Goal: Use online tool/utility: Utilize a website feature to perform a specific function

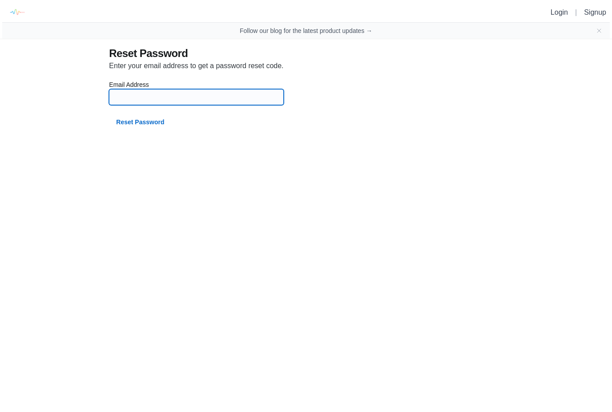
click at [149, 104] on input at bounding box center [196, 97] width 164 height 16
type input "[EMAIL_ADDRESS][PERSON_NAME][DOMAIN_NAME]"
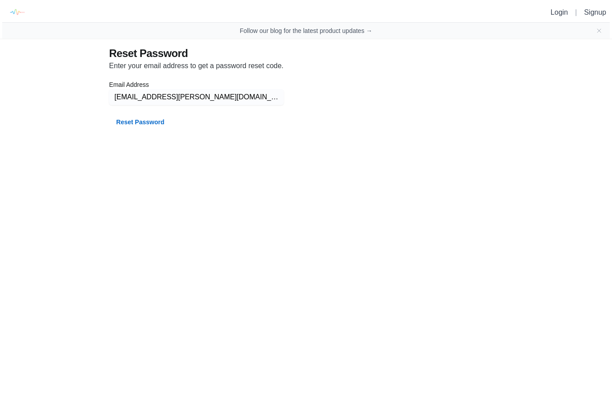
click at [137, 123] on button "Reset Password" at bounding box center [140, 122] width 62 height 16
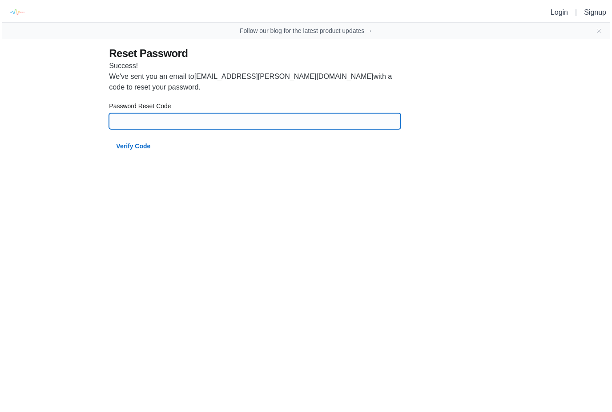
click at [134, 117] on input at bounding box center [254, 121] width 281 height 16
type input "72706"
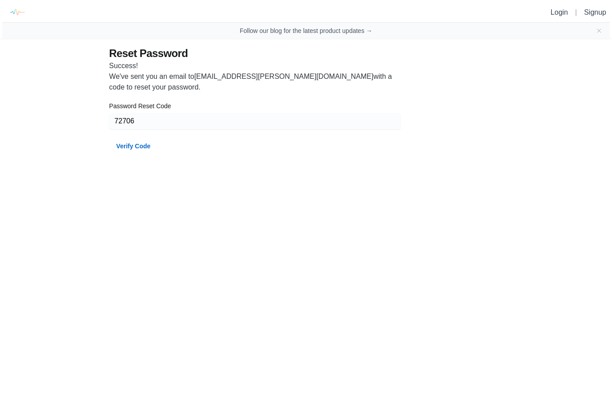
click at [145, 147] on button "Verify Code" at bounding box center [133, 146] width 48 height 16
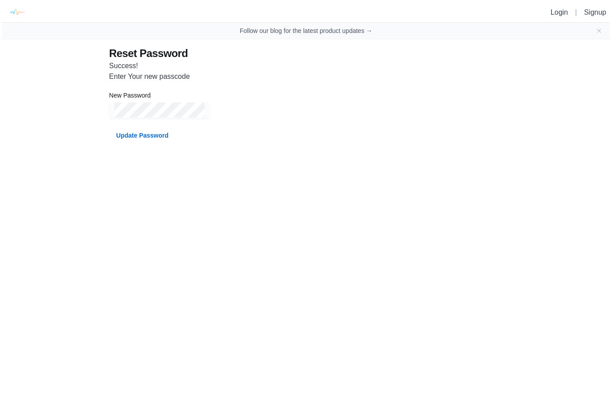
click at [153, 133] on button "Update Password" at bounding box center [142, 135] width 66 height 16
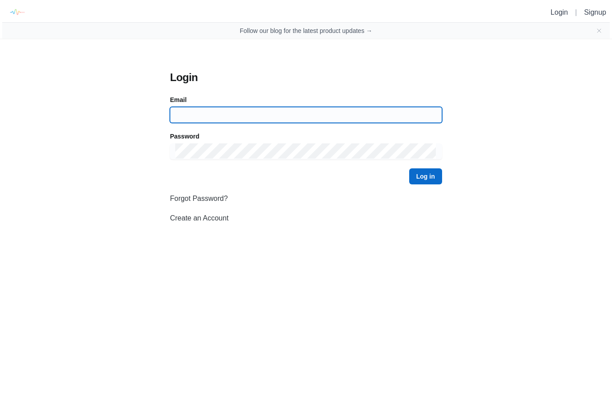
click at [235, 112] on input at bounding box center [306, 115] width 262 height 16
click at [212, 113] on input at bounding box center [306, 115] width 262 height 16
type input "[EMAIL_ADDRESS][PERSON_NAME][DOMAIN_NAME]"
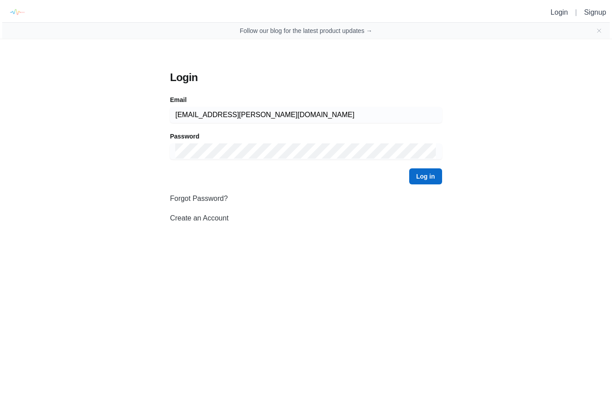
click at [432, 175] on button "Log in" at bounding box center [425, 176] width 33 height 16
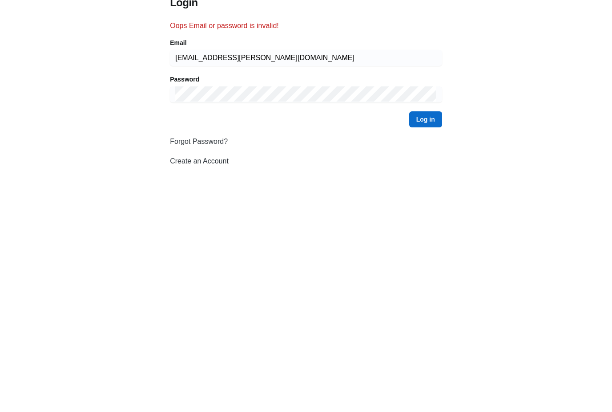
click at [427, 186] on button "Log in" at bounding box center [425, 194] width 33 height 16
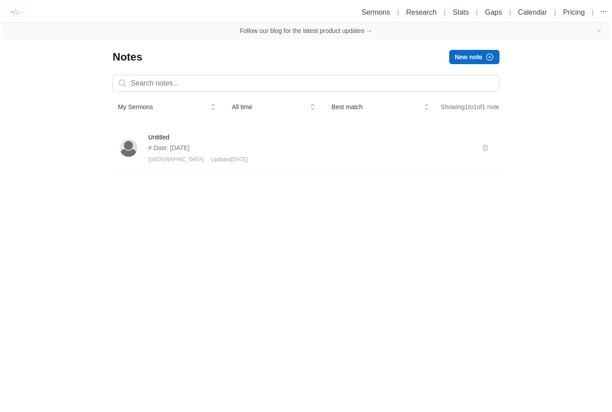
click at [180, 141] on h3 "Untitled" at bounding box center [309, 137] width 323 height 9
click at [424, 12] on link "Research" at bounding box center [421, 12] width 30 height 8
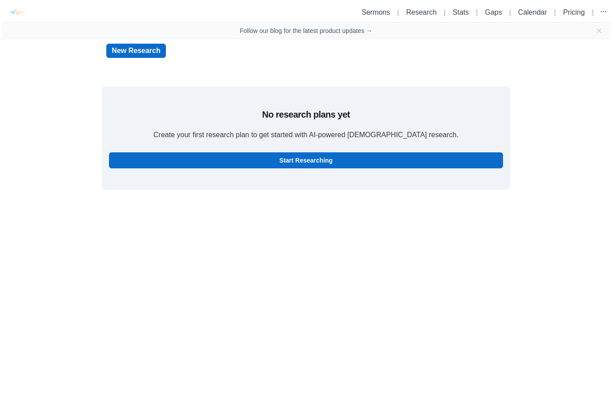
click at [361, 159] on link "Start Researching" at bounding box center [306, 160] width 394 height 16
click at [355, 157] on link "Start Researching" at bounding box center [306, 160] width 394 height 16
click at [371, 153] on link "Start Researching" at bounding box center [306, 160] width 394 height 16
click at [136, 46] on link "New Research" at bounding box center [135, 51] width 59 height 14
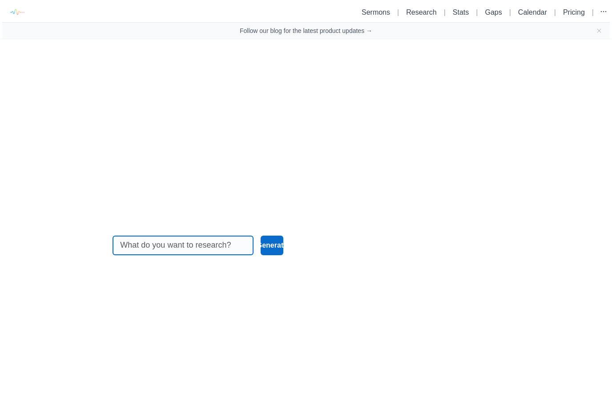
click at [176, 254] on input at bounding box center [183, 245] width 126 height 19
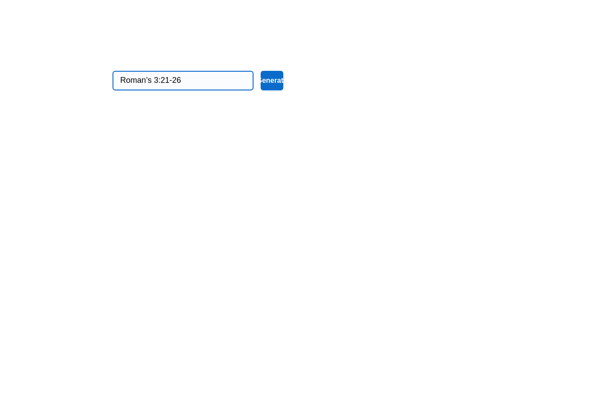
type input "Roman’s 3:21-26"
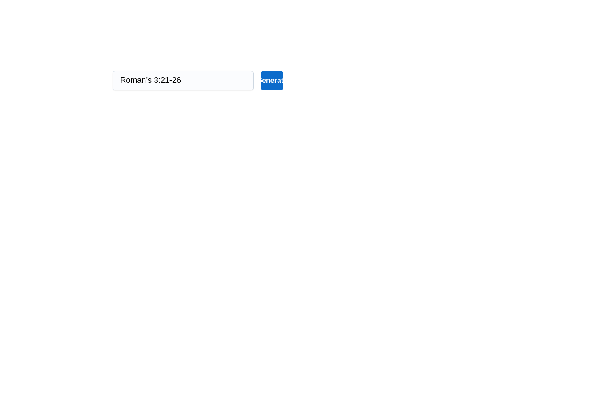
click at [270, 235] on button "Generate" at bounding box center [272, 245] width 23 height 20
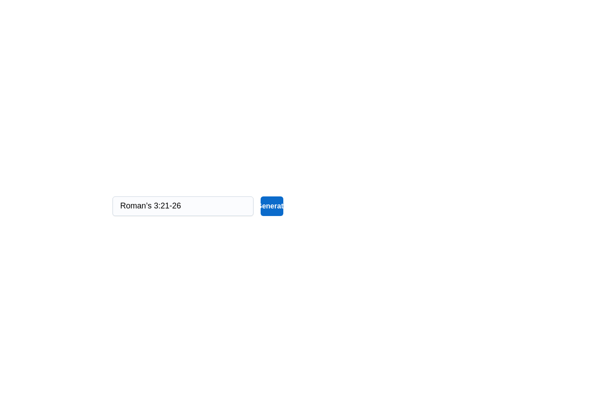
click at [274, 198] on button "Generate" at bounding box center [272, 206] width 23 height 20
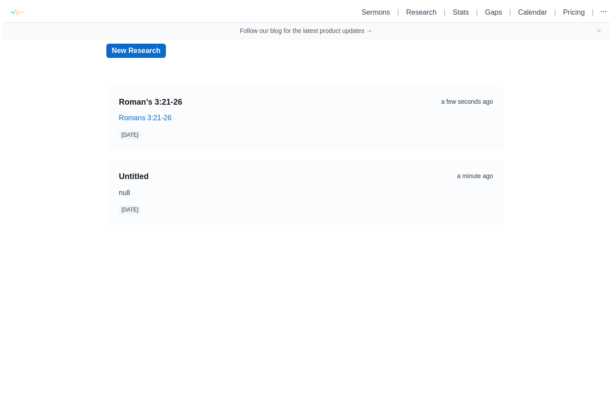
click at [133, 115] on link "Romans 3:21-26" at bounding box center [145, 118] width 52 height 8
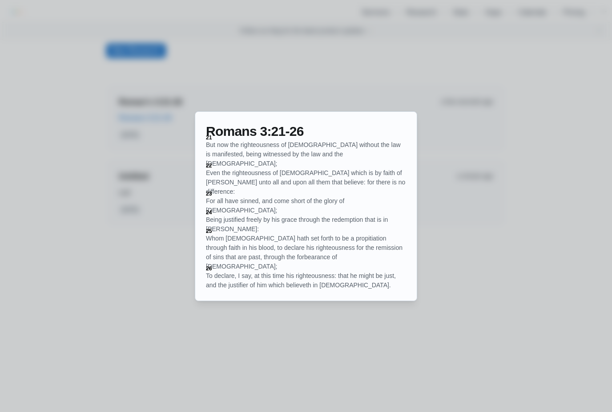
click at [561, 283] on div at bounding box center [306, 206] width 612 height 412
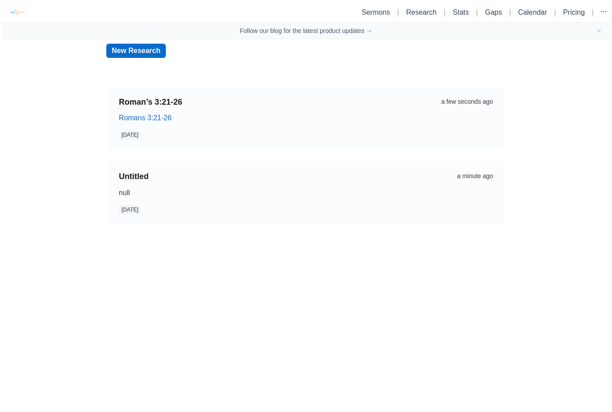
click at [148, 114] on link "Romans 3:21-26" at bounding box center [145, 118] width 52 height 8
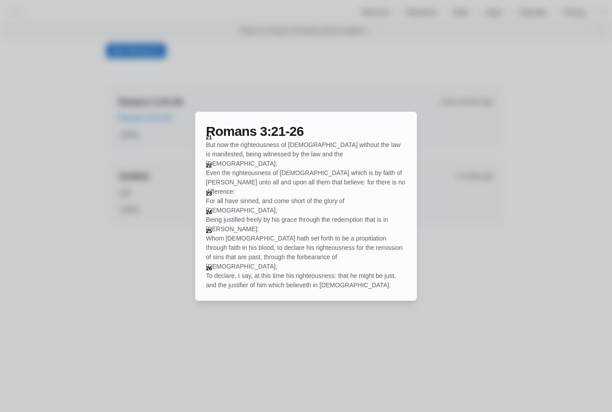
click at [350, 338] on div at bounding box center [306, 206] width 612 height 412
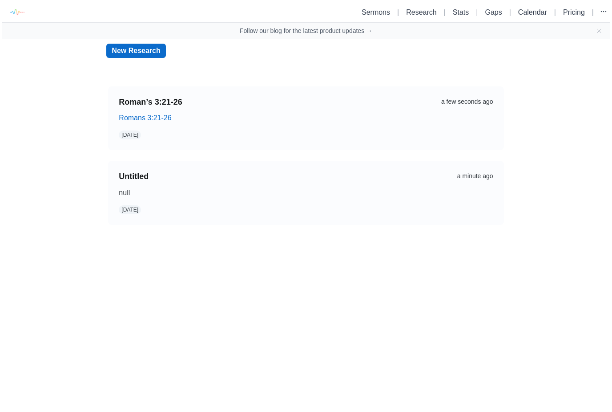
click at [380, 11] on link "Sermons" at bounding box center [376, 12] width 28 height 8
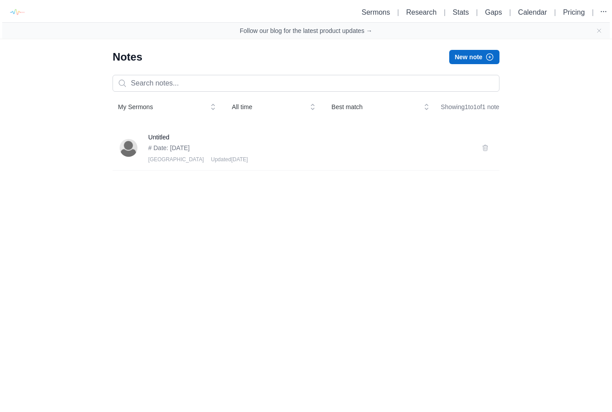
click at [416, 13] on link "Research" at bounding box center [421, 12] width 30 height 8
